Goal: Check status: Check status

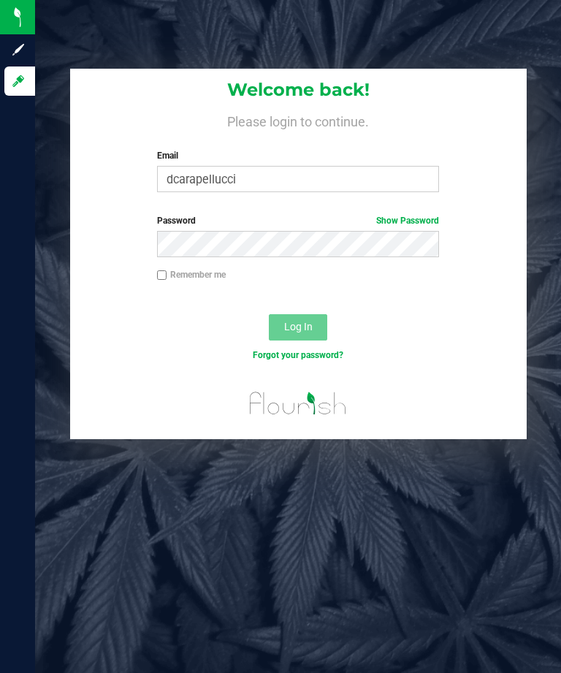
click at [298, 339] on button "Log In" at bounding box center [298, 327] width 58 height 26
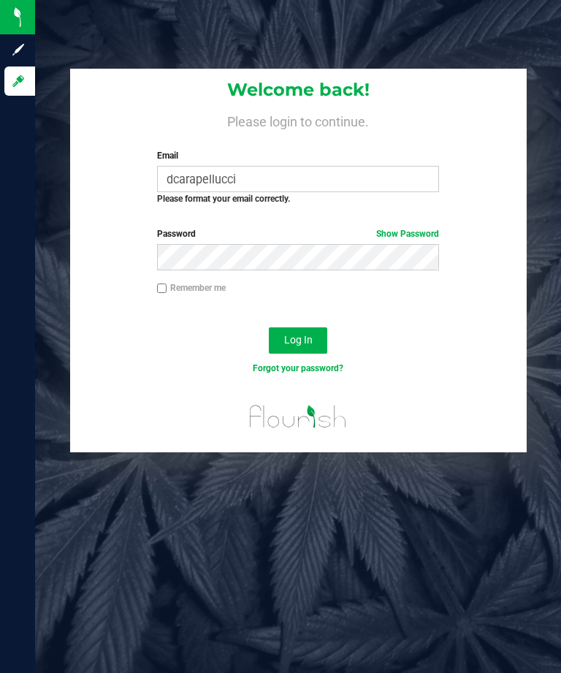
click at [420, 176] on input "dcarapellucci" at bounding box center [298, 179] width 283 height 26
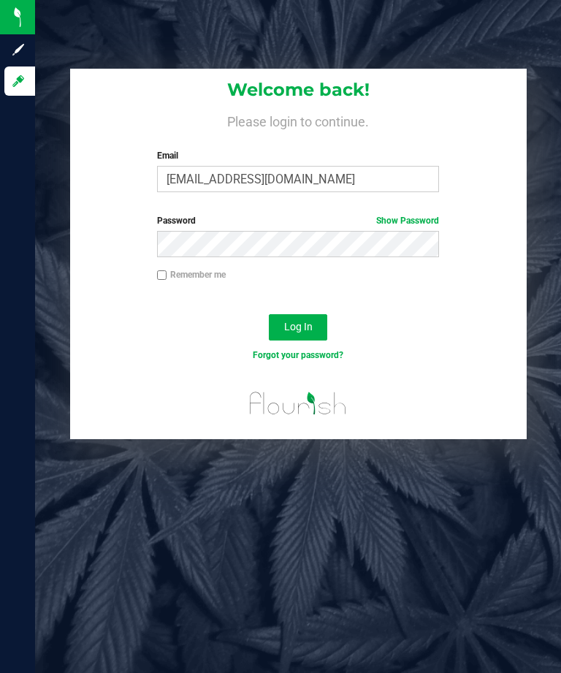
type input "[EMAIL_ADDRESS][DOMAIN_NAME]"
click at [310, 332] on span "Log In" at bounding box center [298, 327] width 28 height 12
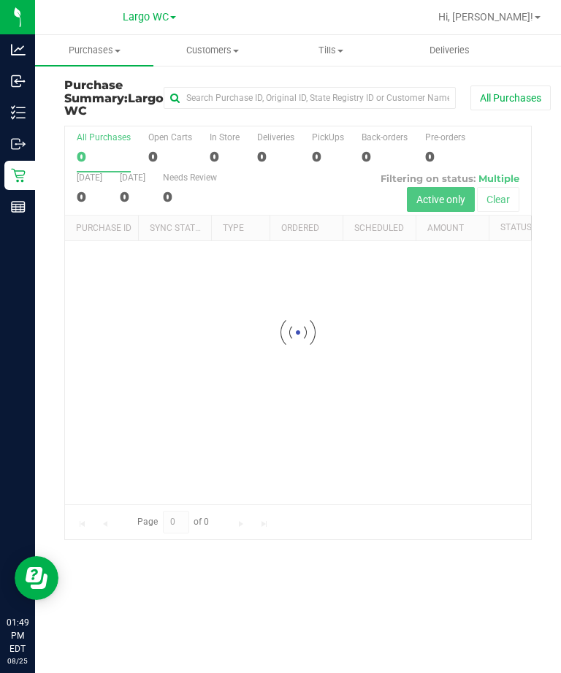
click at [12, 168] on icon at bounding box center [18, 175] width 15 height 15
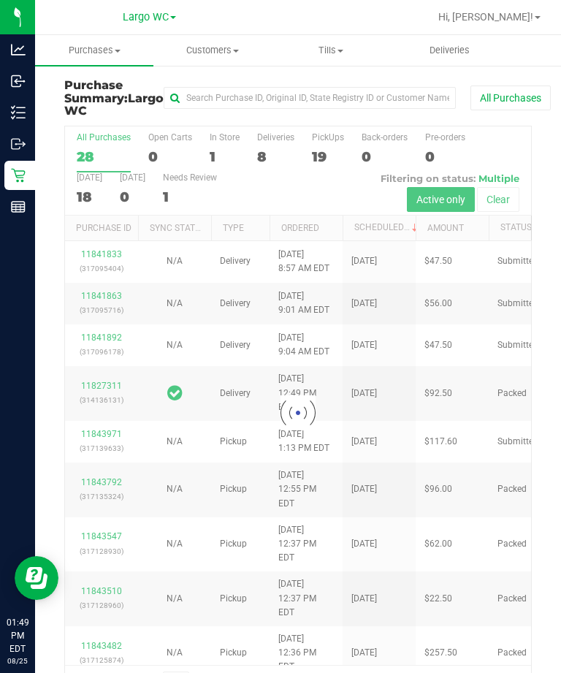
click at [0, 0] on p "Retail" at bounding box center [0, 0] width 0 height 0
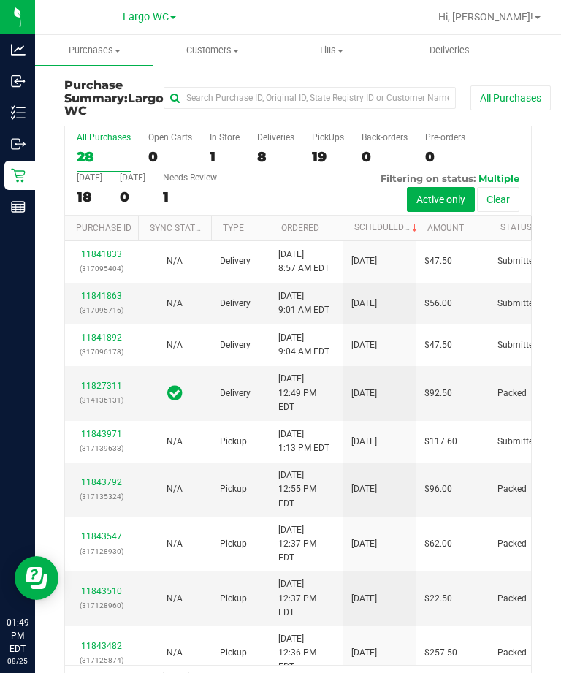
click at [554, 279] on div "Purchase Summary: [GEOGRAPHIC_DATA] All Purchases All Purchases 28 Open Carts 0…" at bounding box center [298, 389] width 526 height 651
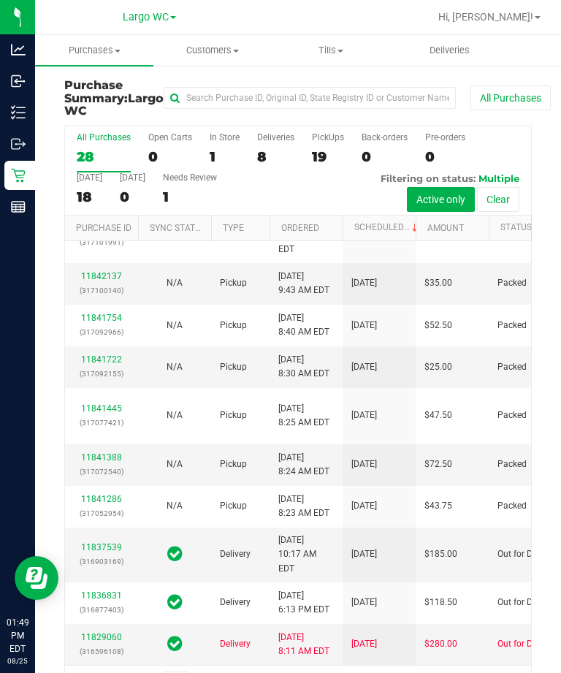
scroll to position [918, 0]
click at [102, 542] on link "11837539" at bounding box center [101, 547] width 41 height 10
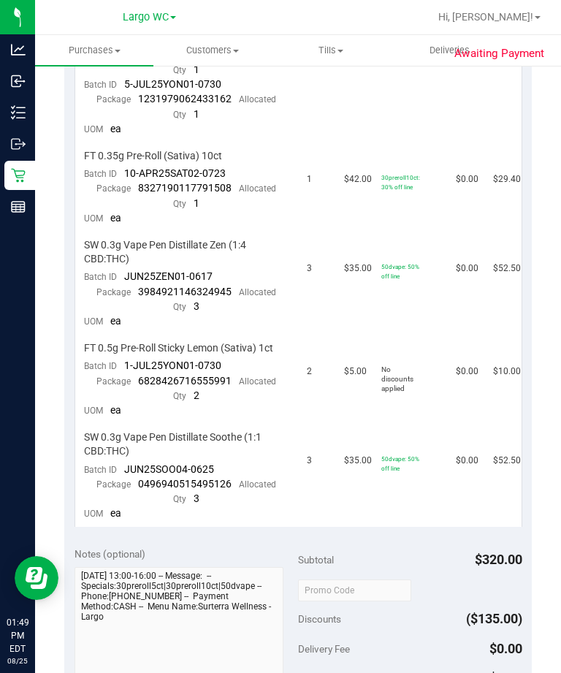
scroll to position [484, 0]
